Goal: Task Accomplishment & Management: Manage account settings

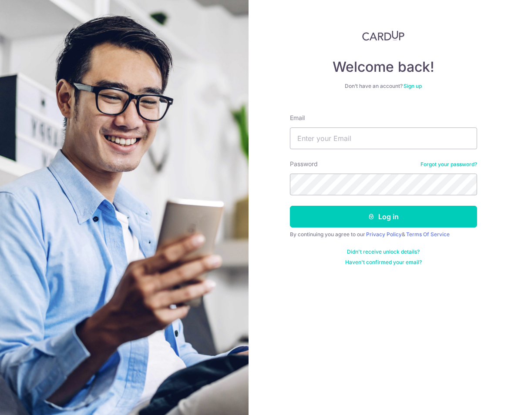
click at [321, 134] on input "Email" at bounding box center [383, 139] width 187 height 22
type input "[EMAIL_ADDRESS][DOMAIN_NAME]"
click at [290, 206] on button "Log in" at bounding box center [383, 217] width 187 height 22
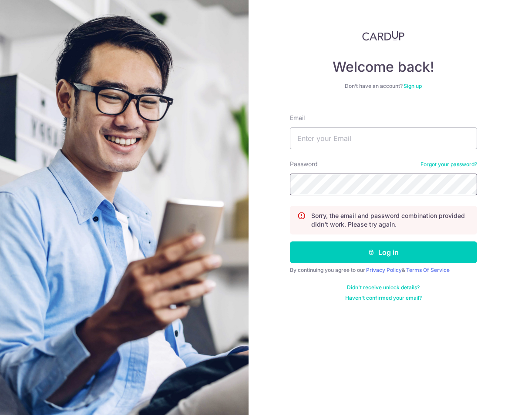
click at [290, 242] on button "Log in" at bounding box center [383, 253] width 187 height 22
click at [351, 144] on input "Email" at bounding box center [383, 139] width 187 height 22
type input "[EMAIL_ADDRESS][DOMAIN_NAME]"
click at [290, 242] on button "Log in" at bounding box center [383, 253] width 187 height 22
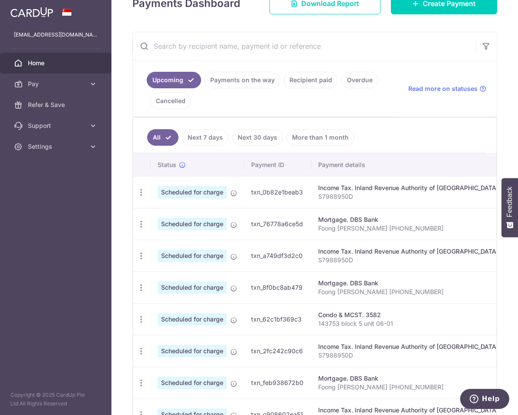
scroll to position [74, 0]
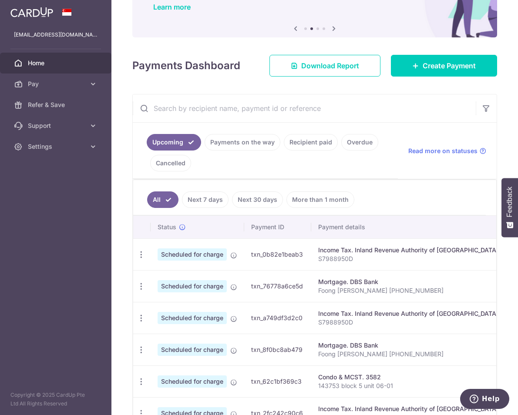
click at [313, 143] on link "Recipient paid" at bounding box center [311, 142] width 54 height 17
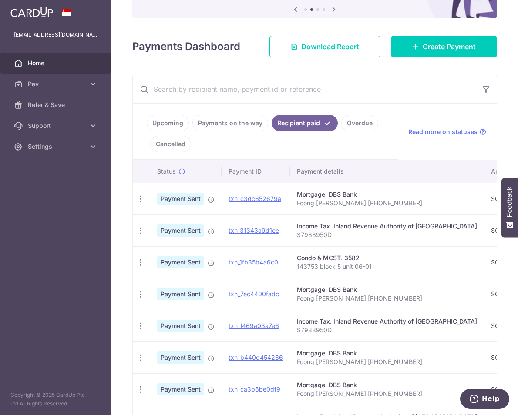
scroll to position [89, 0]
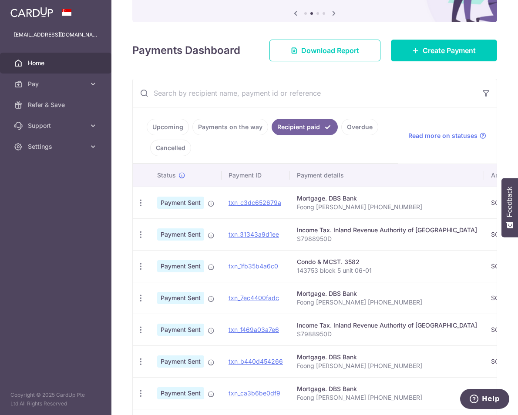
click at [367, 132] on link "Overdue" at bounding box center [359, 127] width 37 height 17
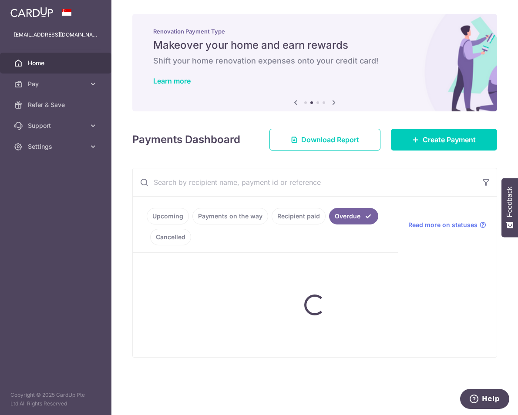
scroll to position [0, 0]
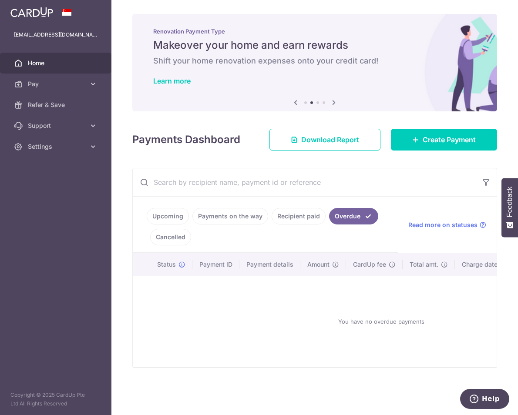
click at [206, 215] on link "Payments on the way" at bounding box center [230, 216] width 76 height 17
click at [161, 219] on link "Upcoming" at bounding box center [168, 216] width 42 height 17
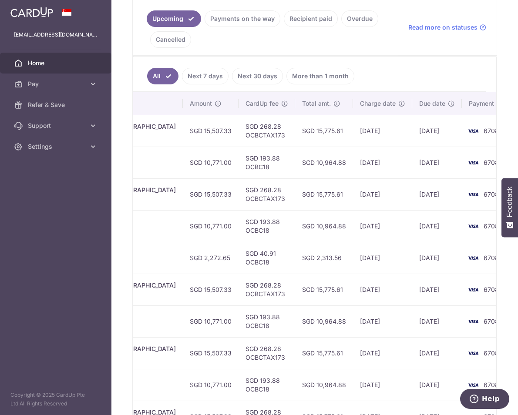
scroll to position [126, 0]
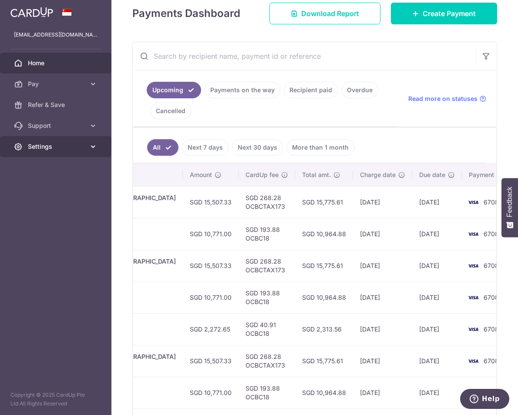
click at [89, 145] on icon at bounding box center [93, 146] width 9 height 9
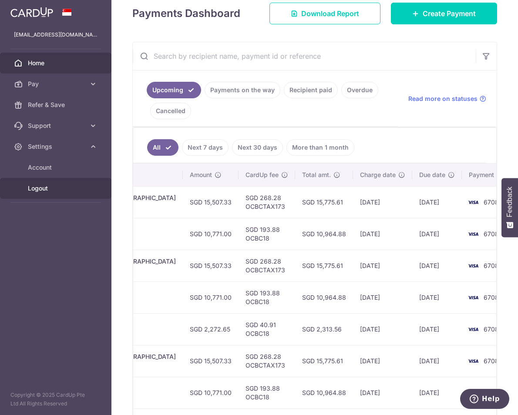
click at [47, 190] on span "Logout" at bounding box center [56, 188] width 57 height 9
